Goal: Task Accomplishment & Management: Manage account settings

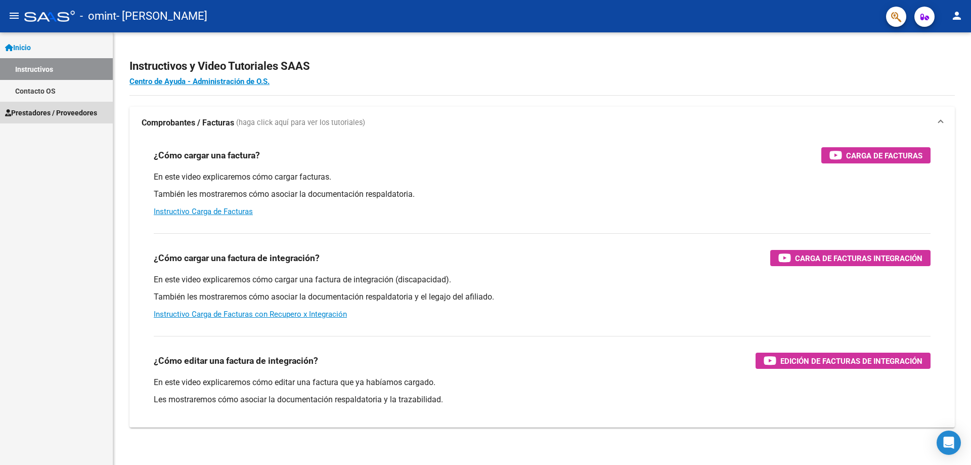
click at [62, 106] on link "Prestadores / Proveedores" at bounding box center [56, 113] width 113 height 22
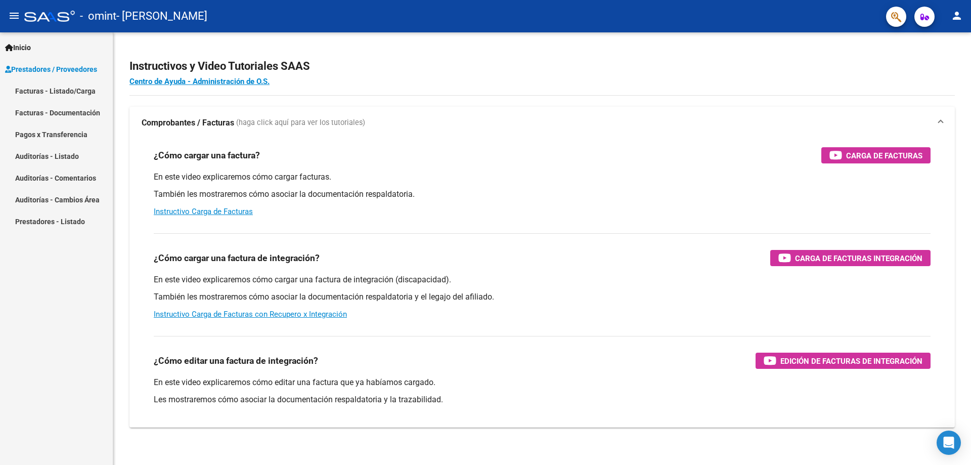
click at [59, 108] on link "Facturas - Documentación" at bounding box center [56, 113] width 113 height 22
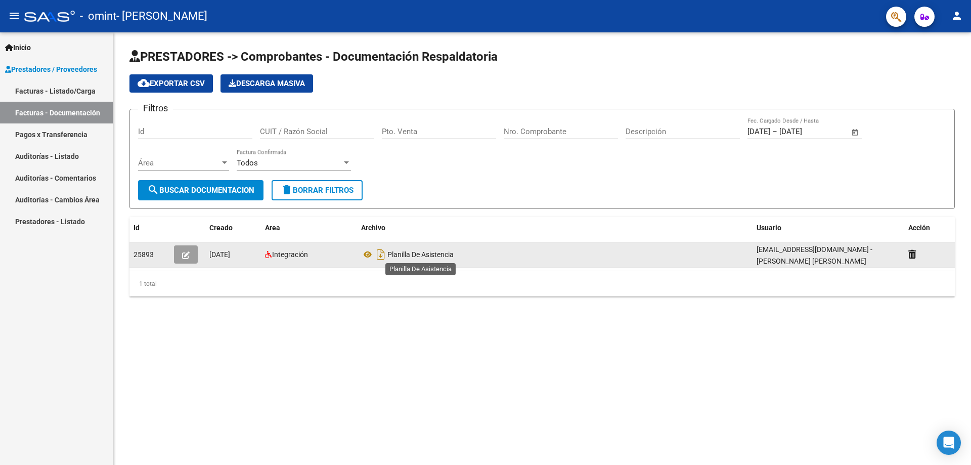
click at [441, 252] on span "Planilla De Asistencia" at bounding box center [420, 254] width 66 height 8
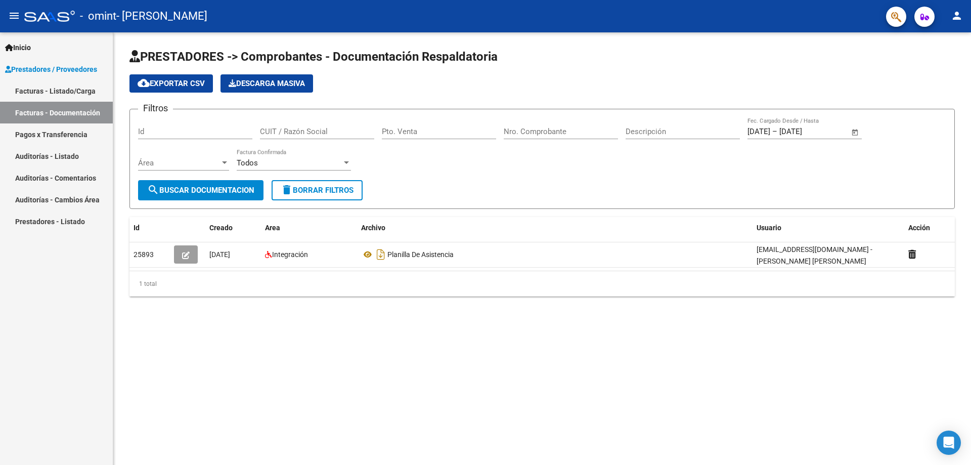
click at [72, 90] on link "Facturas - Listado/Carga" at bounding box center [56, 91] width 113 height 22
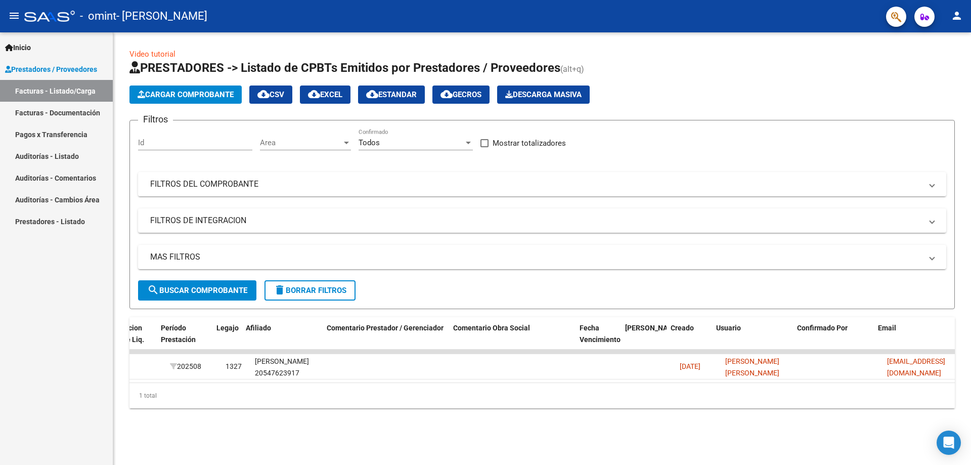
scroll to position [0, 1307]
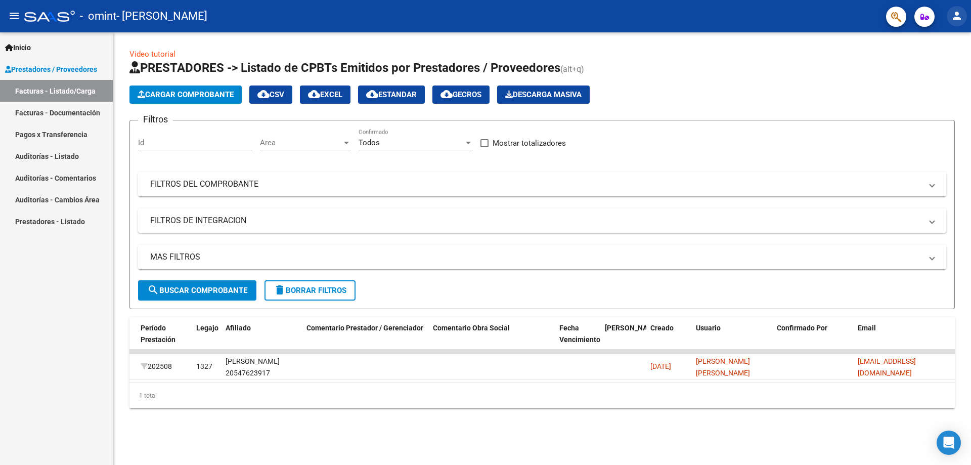
click at [953, 16] on mat-icon "person" at bounding box center [957, 16] width 12 height 12
click at [941, 63] on button "exit_to_app Salir" at bounding box center [936, 67] width 62 height 24
